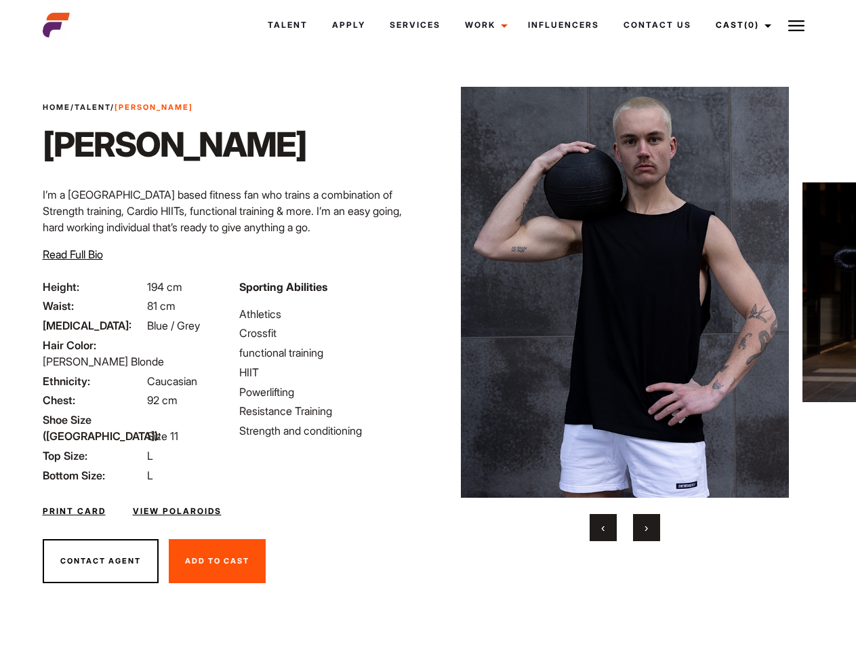
click at [740, 25] on link "Cast (0)" at bounding box center [742, 25] width 76 height 37
click at [797, 25] on img at bounding box center [797, 26] width 16 height 16
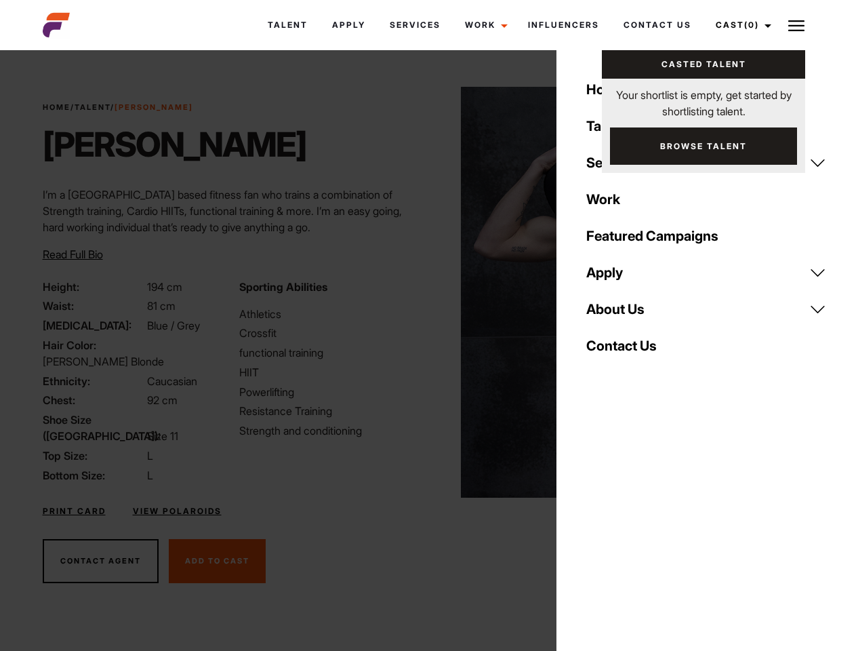
click at [625, 314] on img at bounding box center [625, 292] width 329 height 411
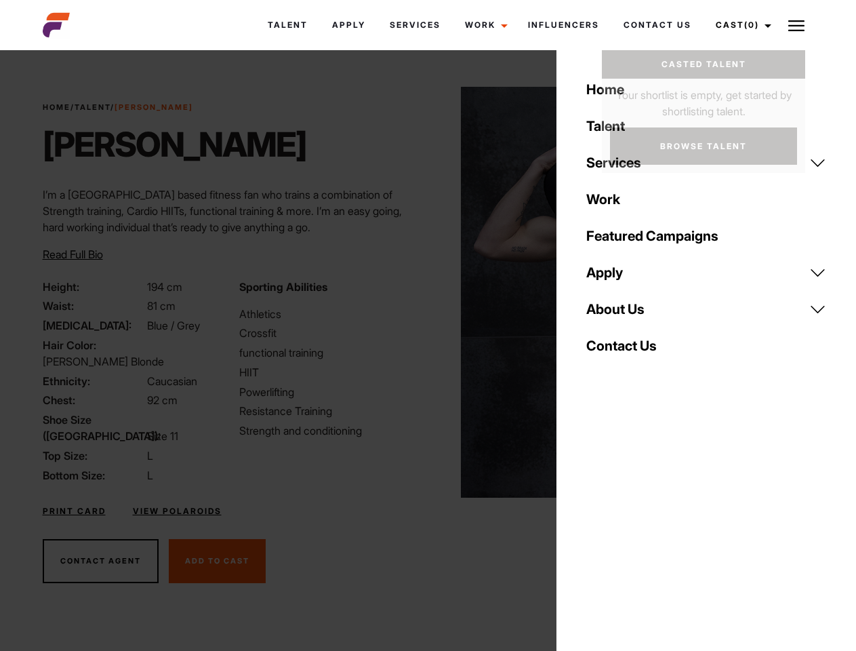
click at [428, 292] on div "Sporting Abilities Athletics Crossfit functional training HIIT Powerlifting Res…" at bounding box center [329, 381] width 197 height 205
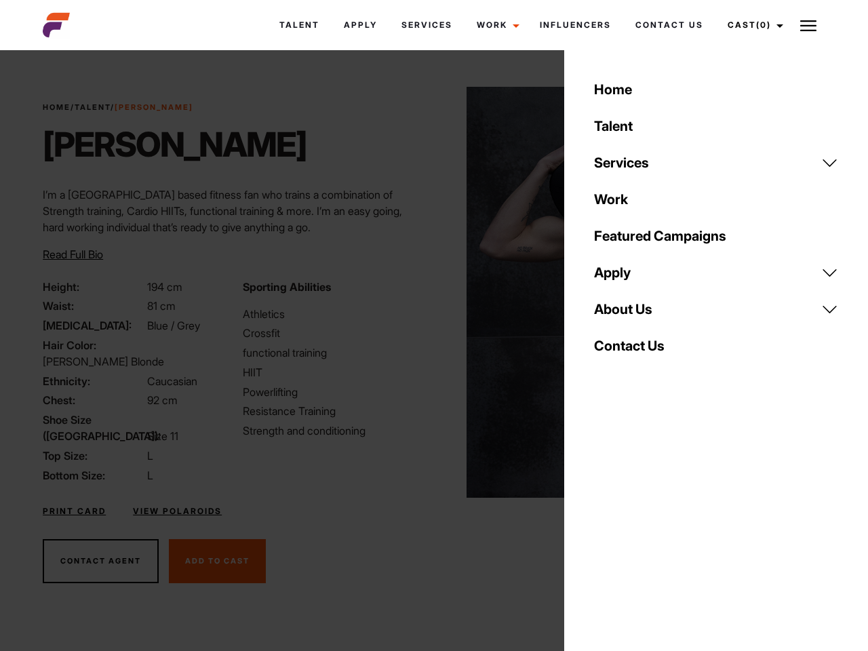
click at [604, 528] on button "‹" at bounding box center [611, 527] width 27 height 27
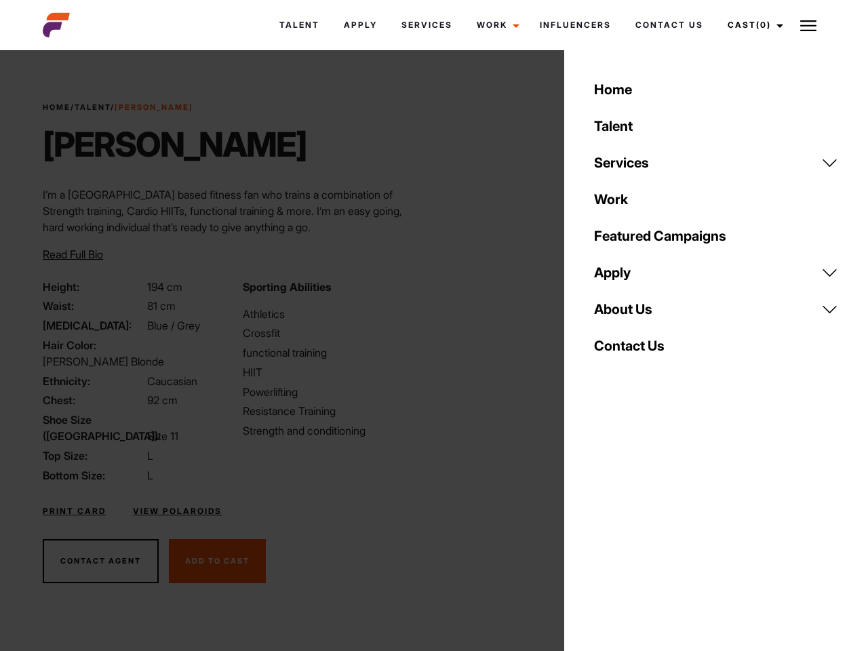
click at [647, 528] on div "Home Talent Services Talent Casting Photography Videography Creative Hair and M…" at bounding box center [716, 325] width 304 height 651
